Goal: Task Accomplishment & Management: Manage account settings

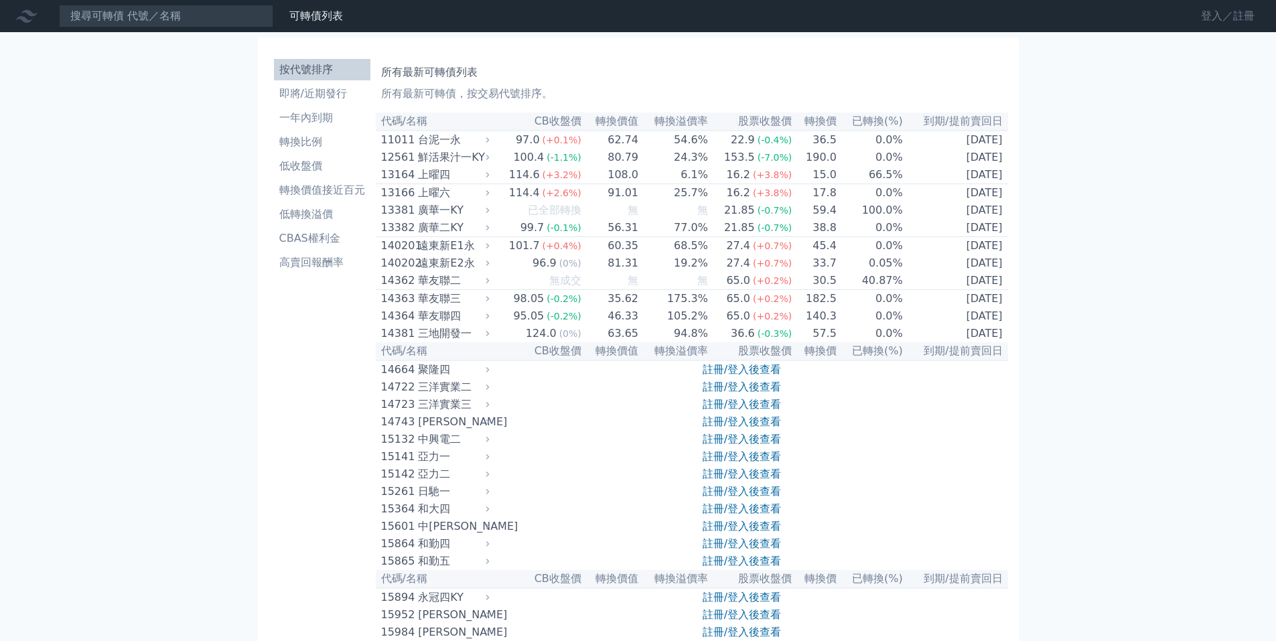
click at [1207, 18] on link "登入／註冊" at bounding box center [1227, 15] width 75 height 21
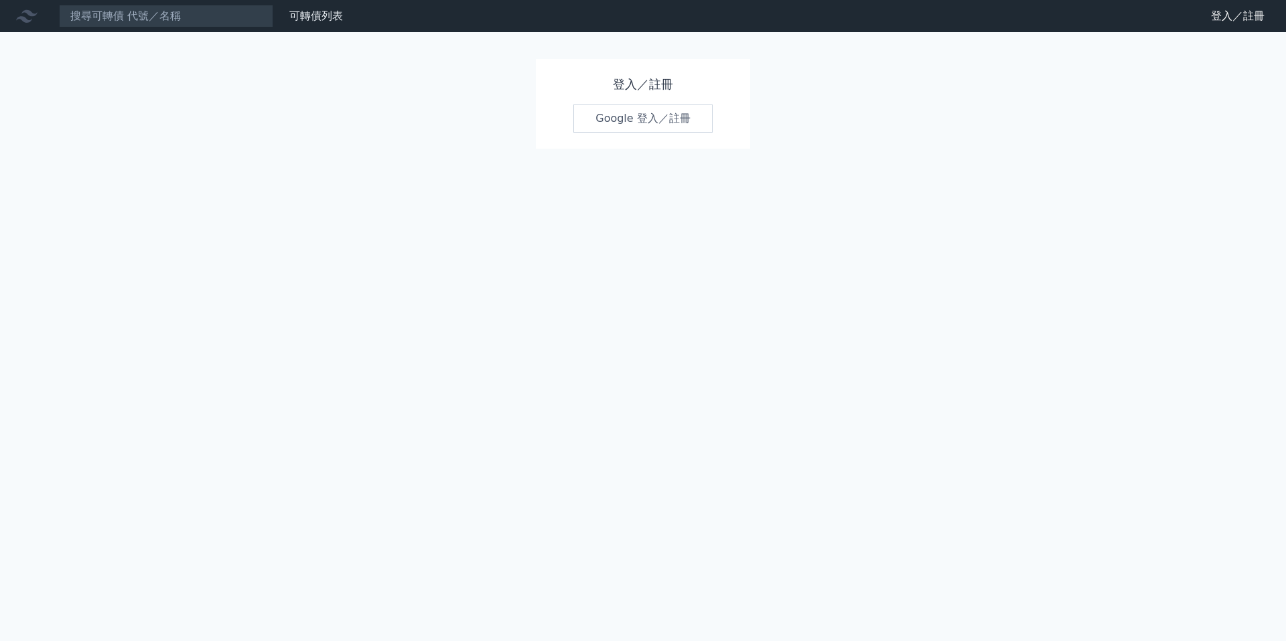
click at [611, 123] on link "Google 登入／註冊" at bounding box center [642, 118] width 139 height 28
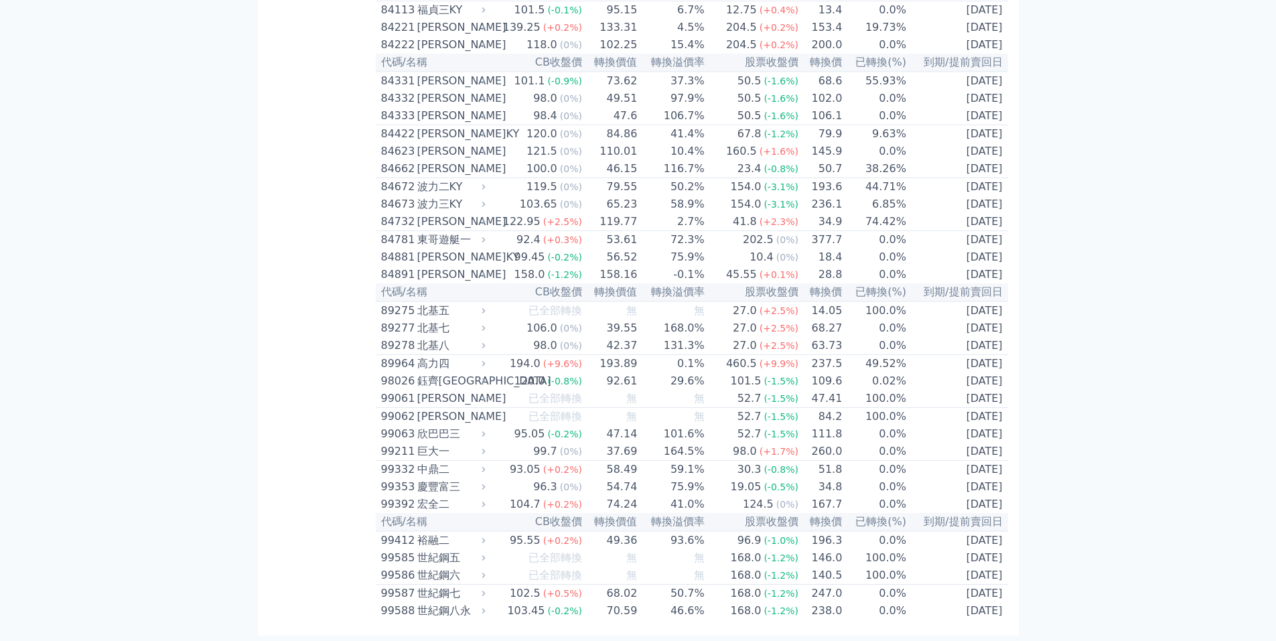
scroll to position [7696, 0]
